Goal: Navigation & Orientation: Find specific page/section

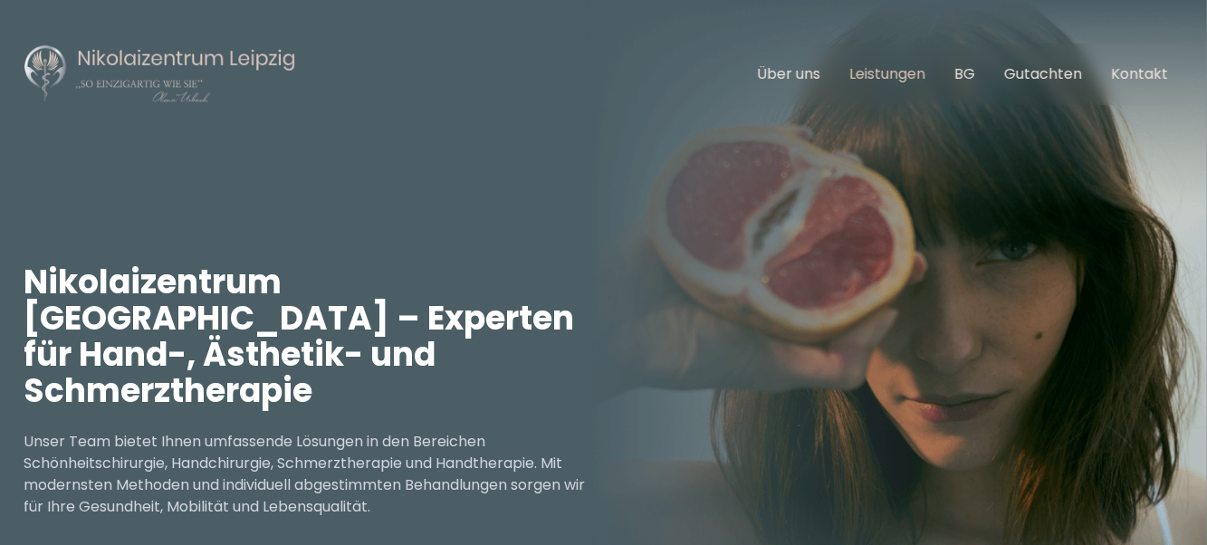
click at [873, 73] on link "Leistungen" at bounding box center [888, 73] width 76 height 21
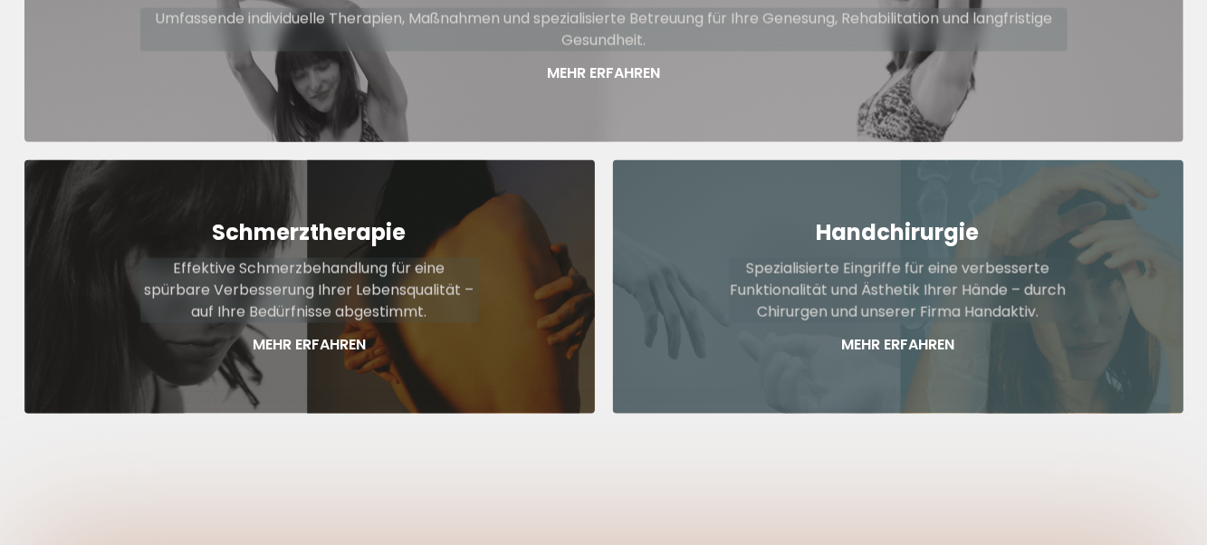
scroll to position [1212, 0]
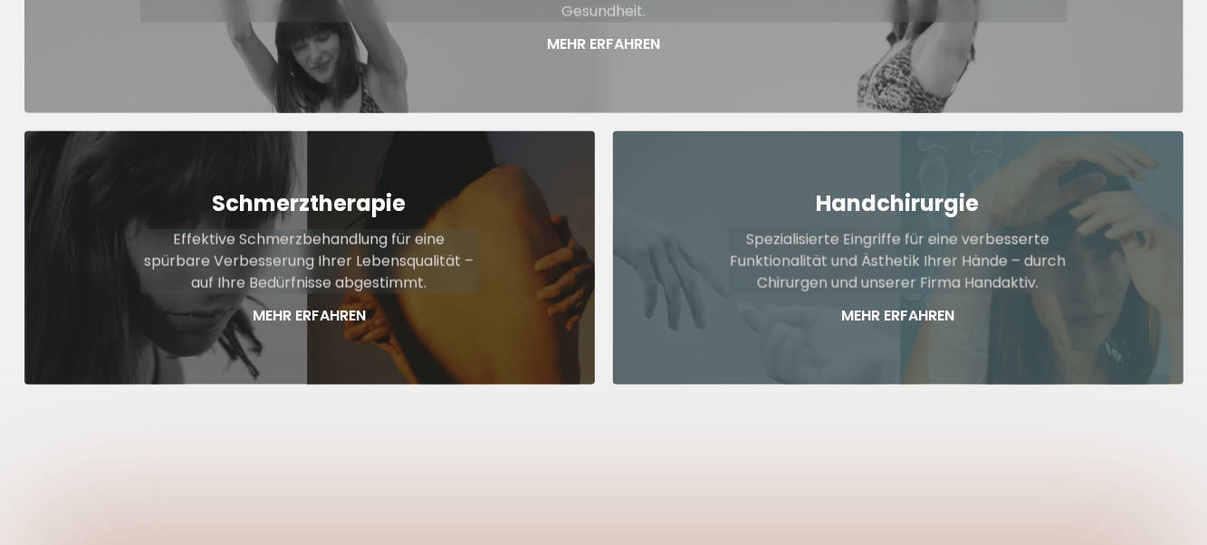
click at [879, 305] on p "Mehr Erfahren" at bounding box center [898, 316] width 339 height 22
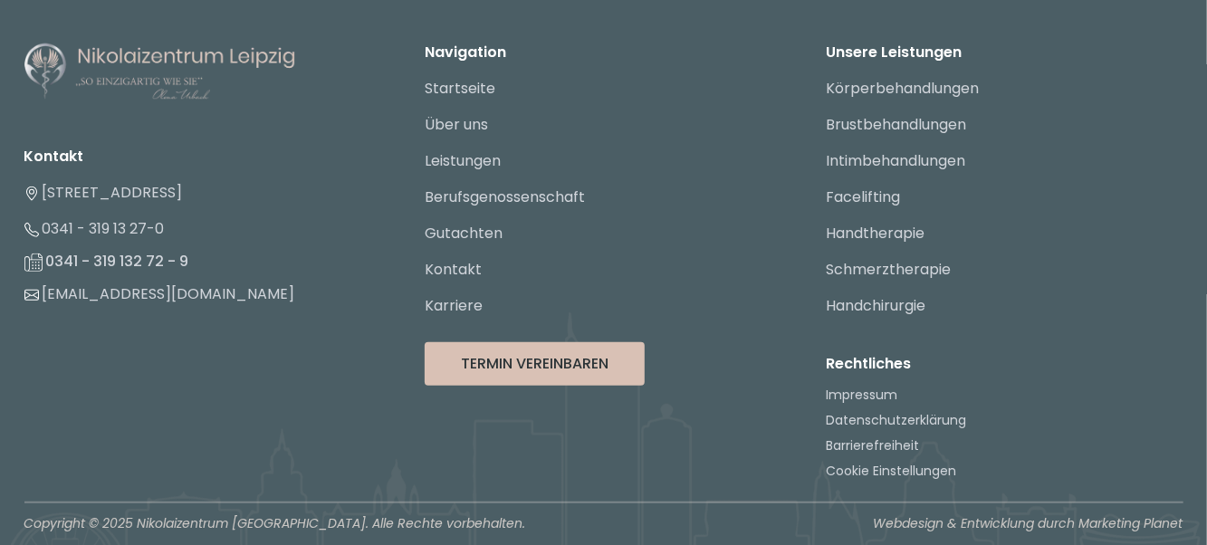
scroll to position [4308, 0]
click at [863, 233] on link "Handtherapie" at bounding box center [875, 232] width 99 height 21
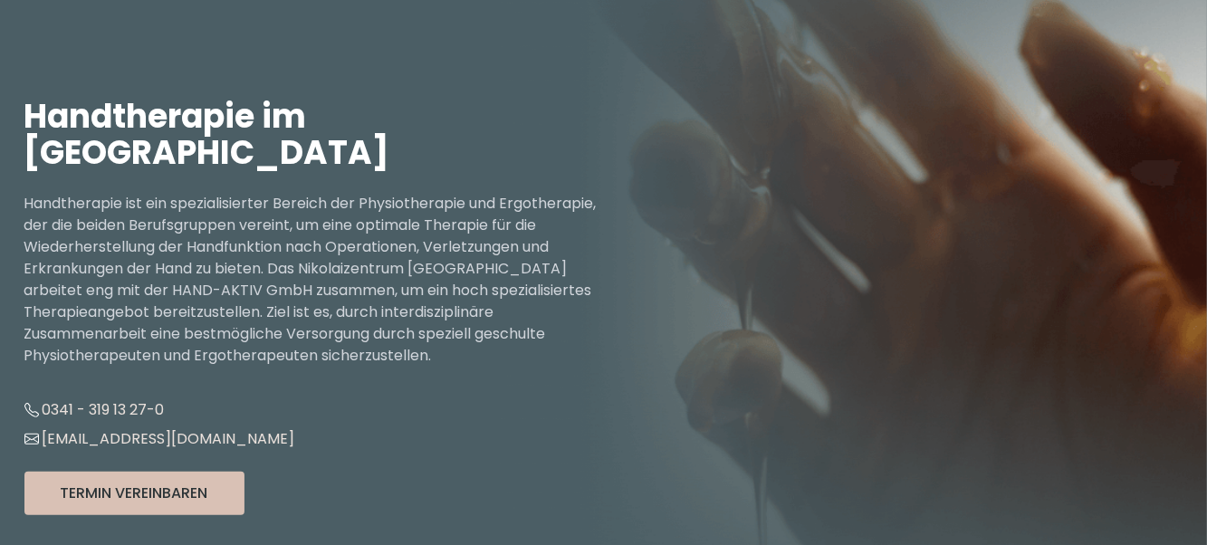
scroll to position [181, 0]
